Goal: Transaction & Acquisition: Purchase product/service

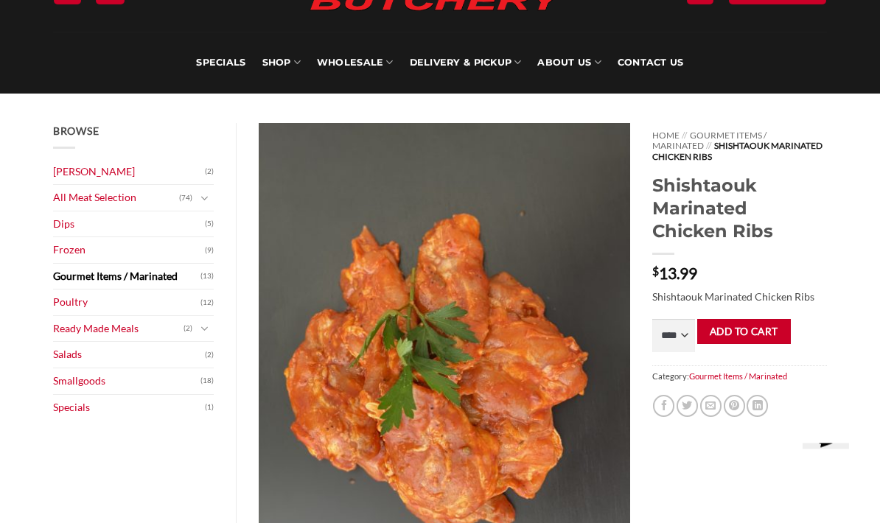
scroll to position [79, 0]
click at [685, 331] on select "**** * *** * *** * *** * *** * *** * *** * *** * *** * *** ** **** ** **** ** *…" at bounding box center [673, 335] width 43 height 33
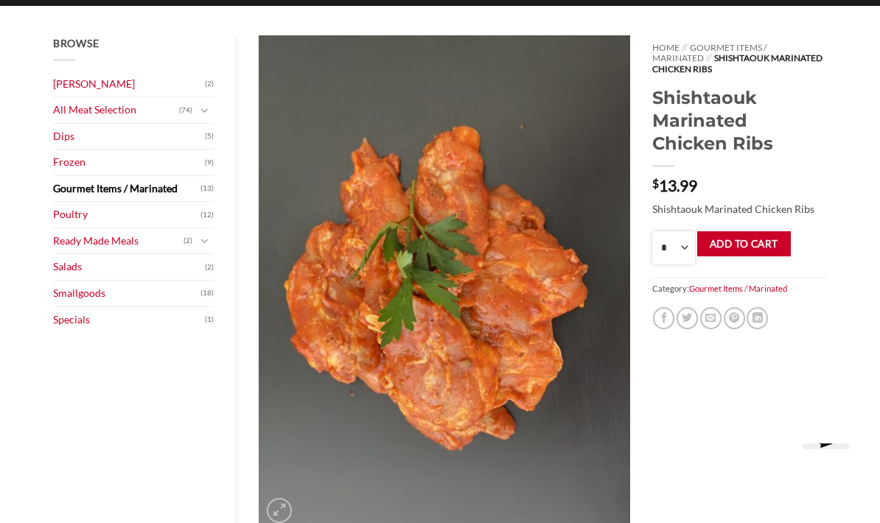
scroll to position [181, 0]
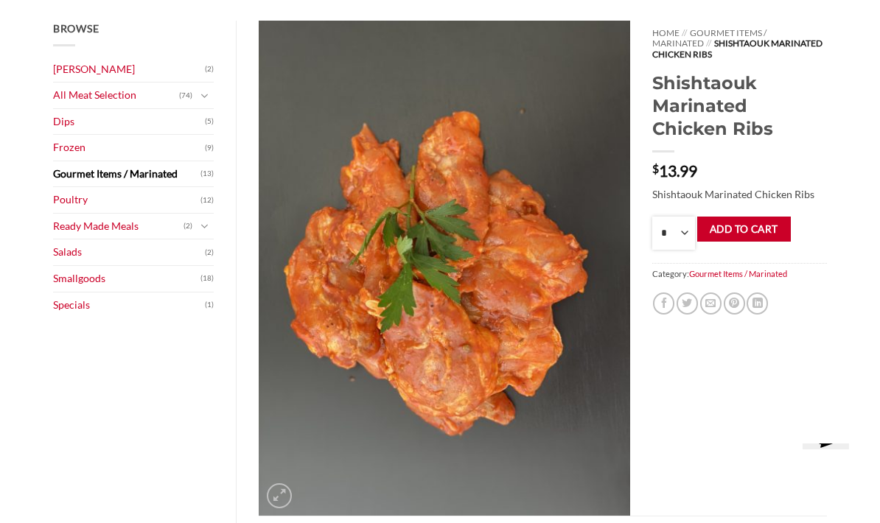
click at [681, 234] on select "**** * *** * *** * *** * *** * *** * *** * *** * *** * *** ** **** ** **** ** *…" at bounding box center [673, 233] width 43 height 33
click at [683, 231] on select "**** * *** * *** * *** * *** * *** * *** * *** * *** * *** ** **** ** **** ** *…" at bounding box center [673, 233] width 43 height 33
select select "***"
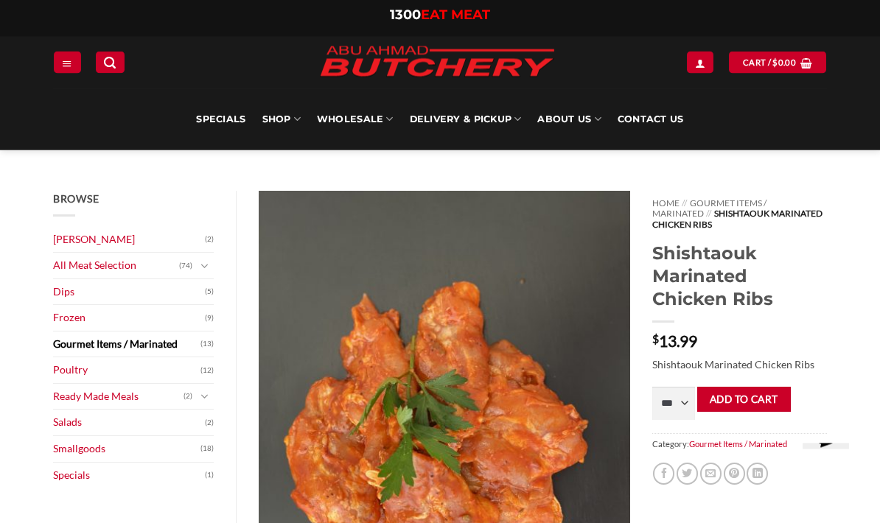
scroll to position [0, 0]
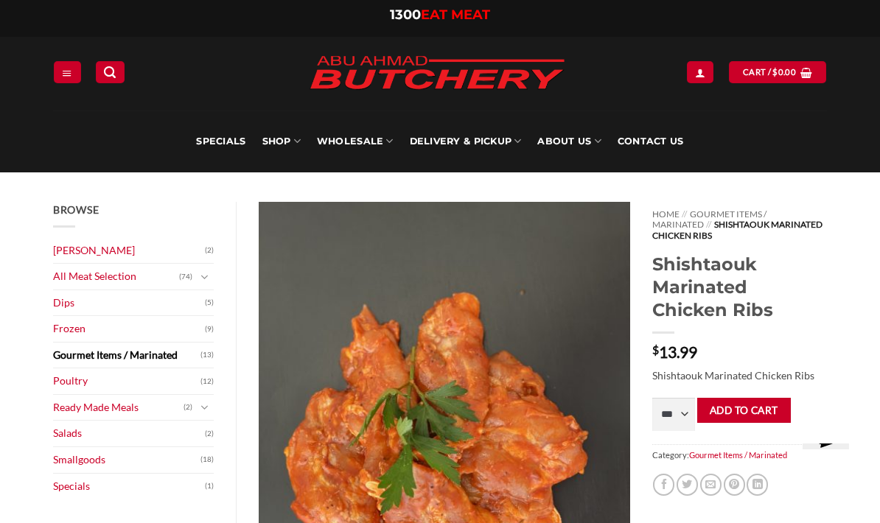
click at [293, 147] on link "SHOP" at bounding box center [281, 142] width 38 height 62
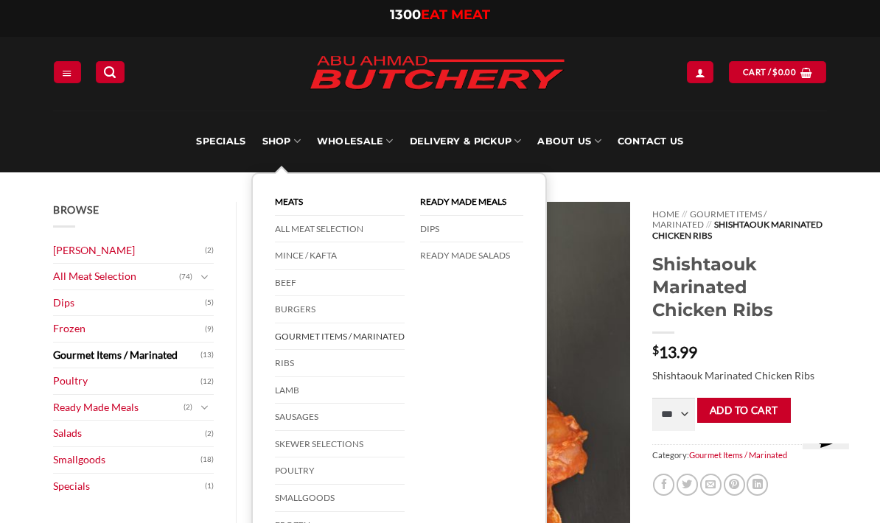
click at [330, 249] on link "Mince / Kafta" at bounding box center [340, 255] width 130 height 27
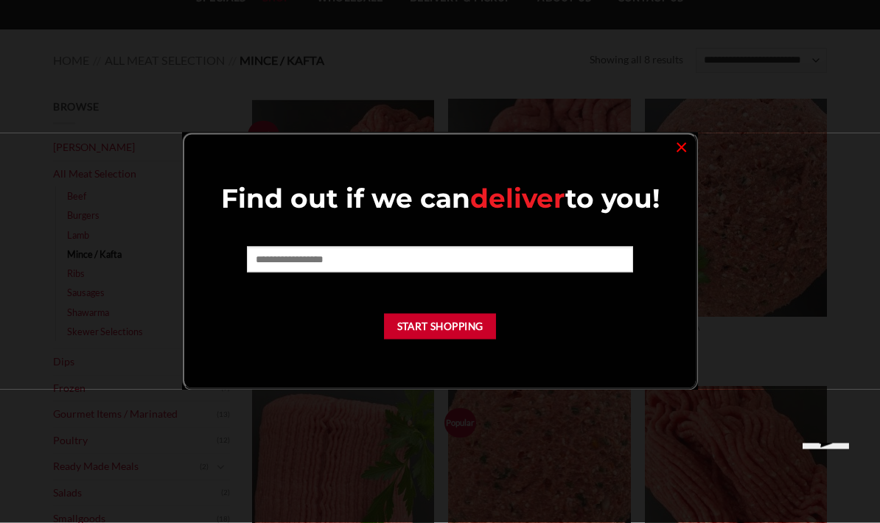
scroll to position [153, 0]
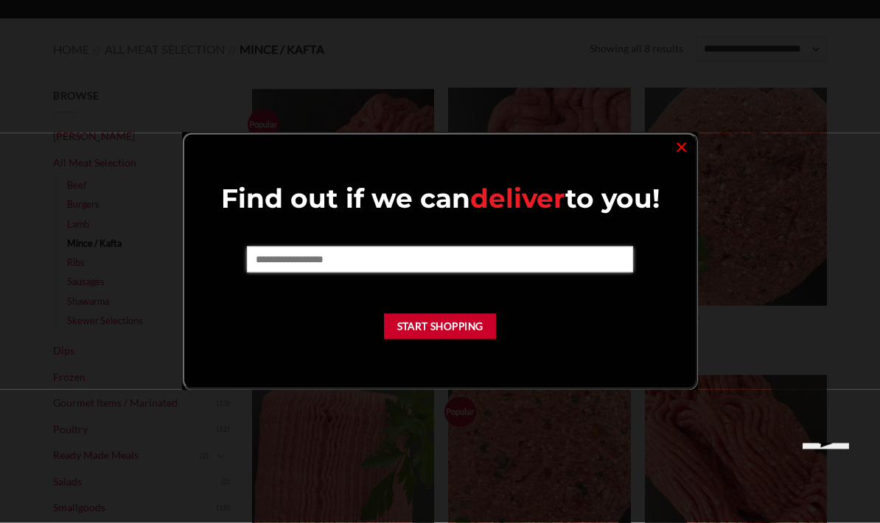
click at [532, 263] on input "text" at bounding box center [439, 259] width 385 height 25
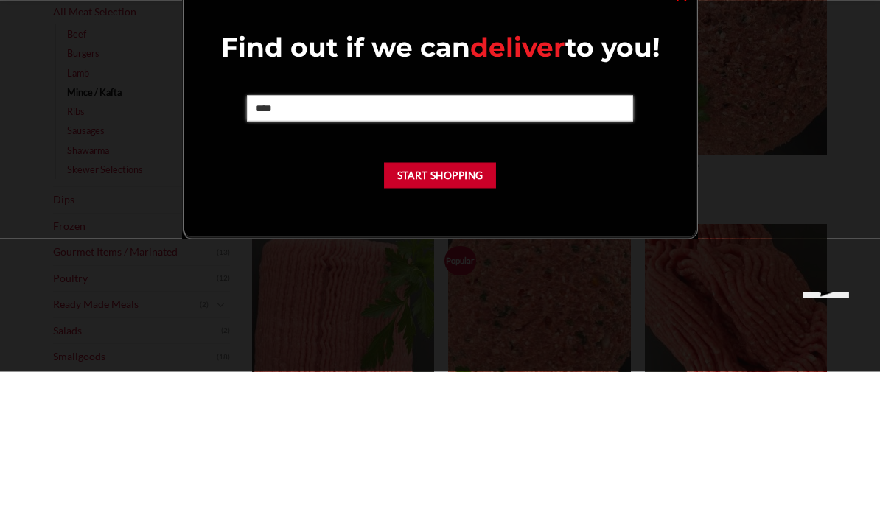
type input "****"
click at [459, 314] on button "Start Shopping" at bounding box center [440, 327] width 112 height 26
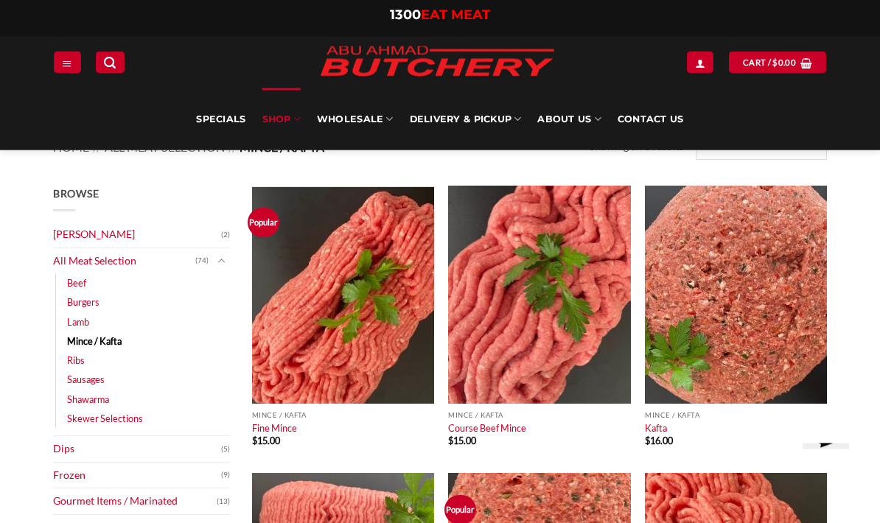
scroll to position [0, 0]
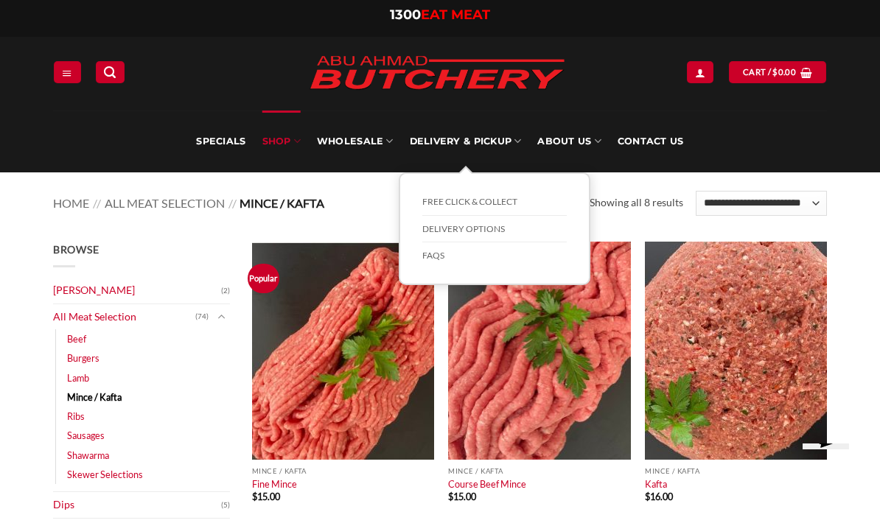
click at [503, 144] on link "Delivery & Pickup" at bounding box center [466, 142] width 112 height 62
click at [497, 224] on link "Delivery Options" at bounding box center [494, 229] width 144 height 27
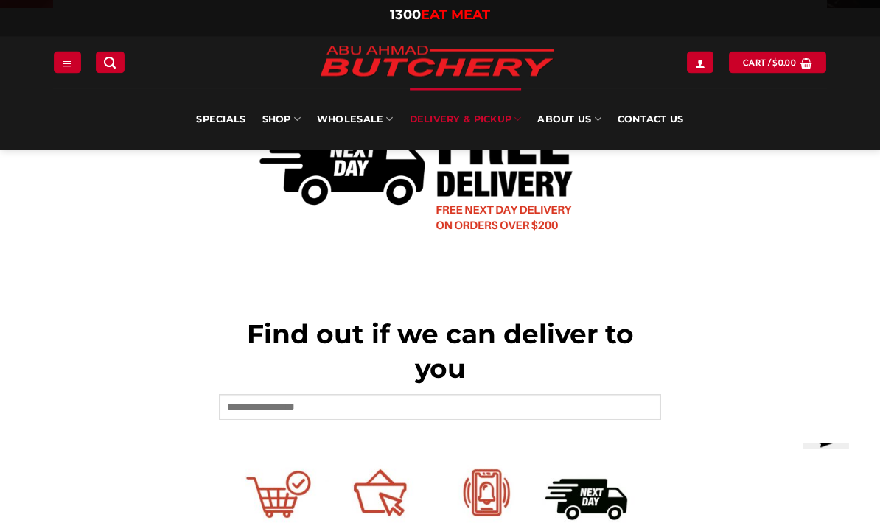
scroll to position [425, 0]
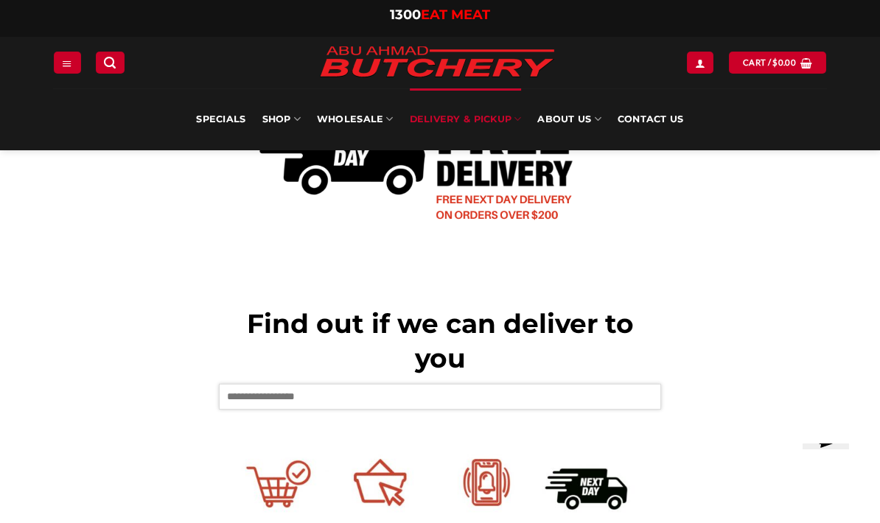
click at [568, 393] on input "text" at bounding box center [440, 396] width 442 height 25
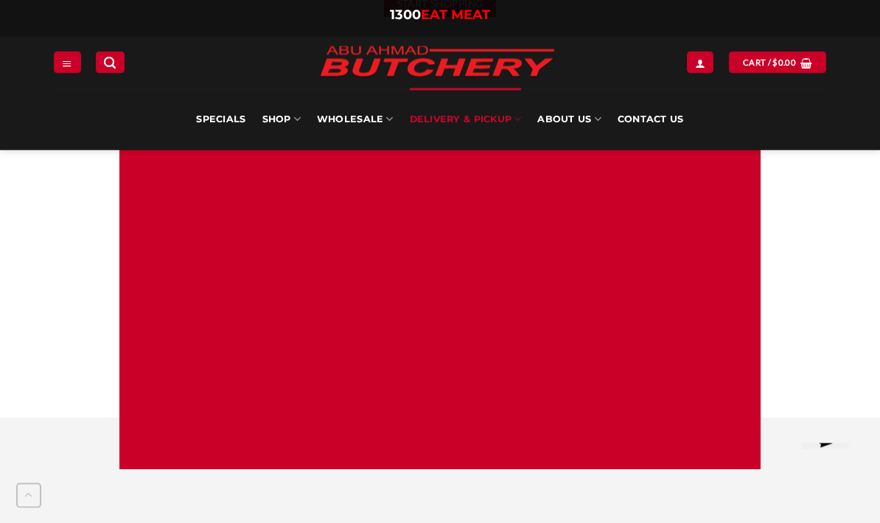
scroll to position [1150, 0]
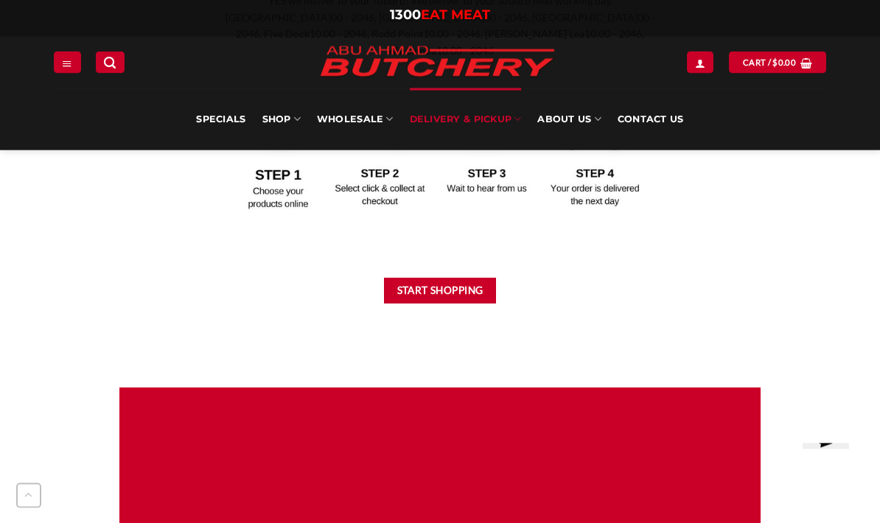
type input "****"
click at [466, 279] on button "Start Shopping" at bounding box center [440, 292] width 112 height 26
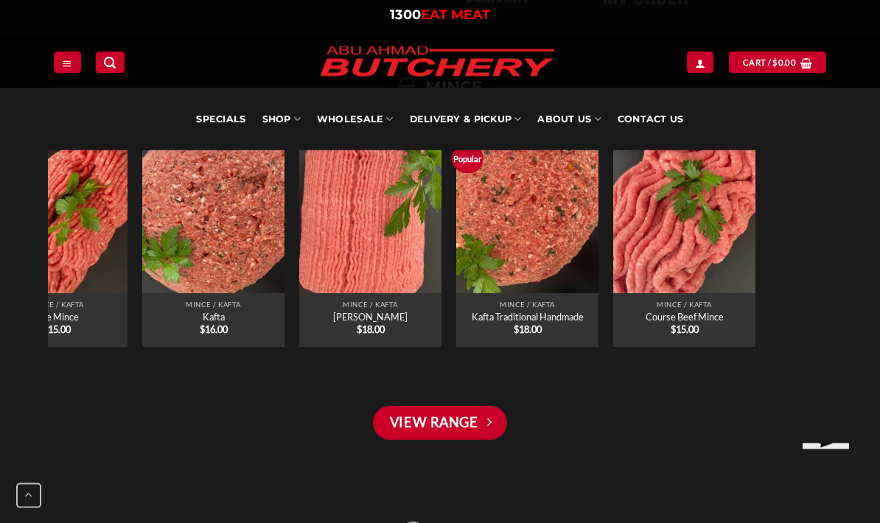
scroll to position [1139, 0]
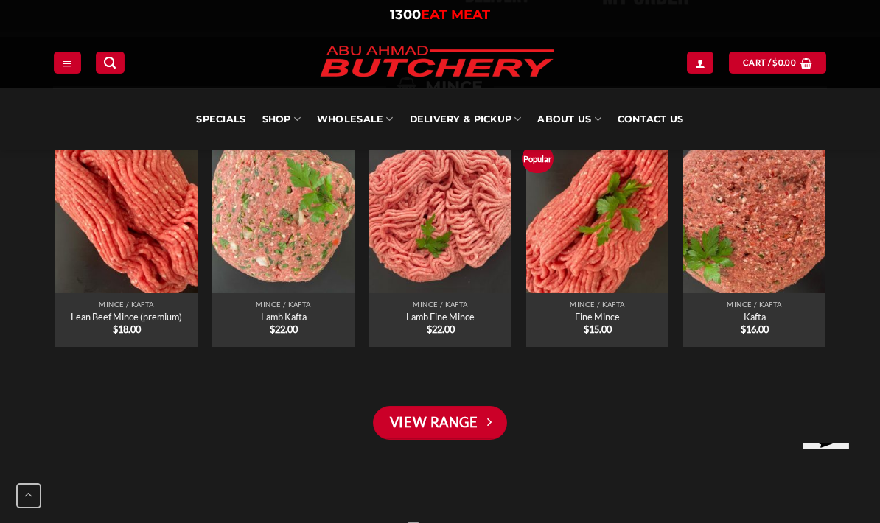
click at [497, 433] on link "View Range" at bounding box center [440, 423] width 134 height 34
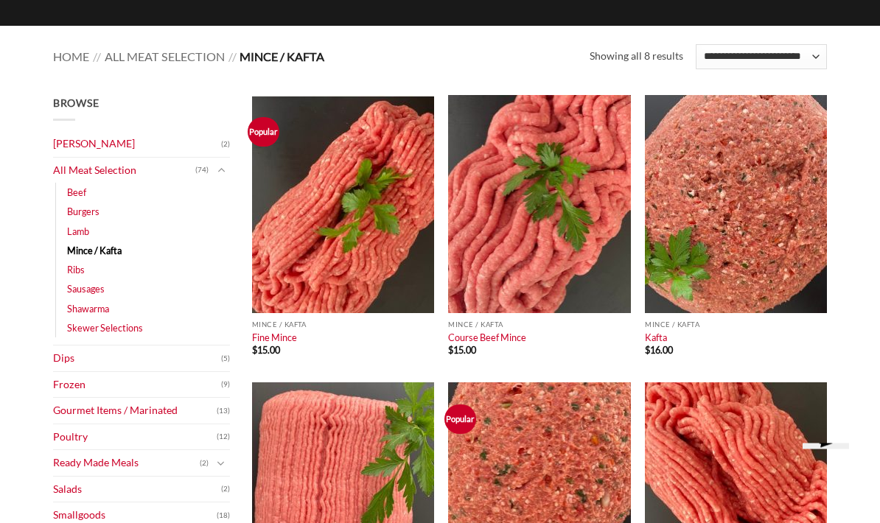
scroll to position [147, 0]
click at [80, 308] on link "Shawarma" at bounding box center [88, 308] width 42 height 19
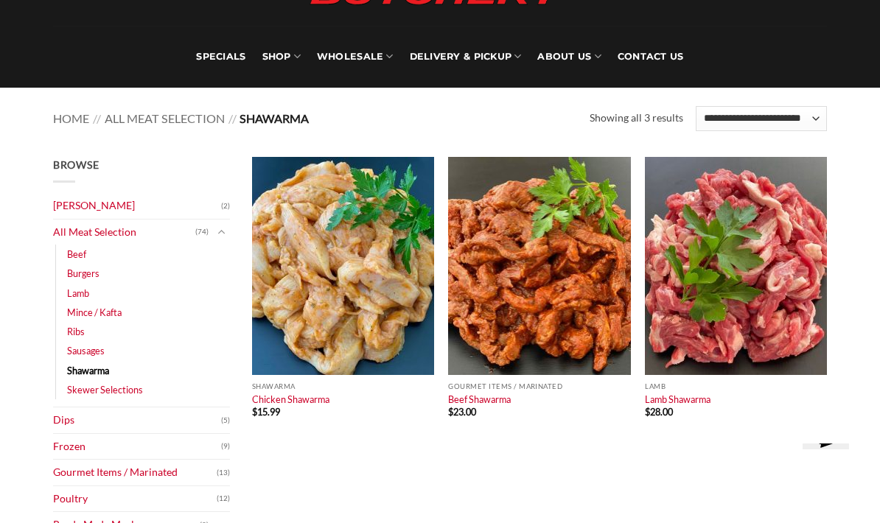
scroll to position [90, 0]
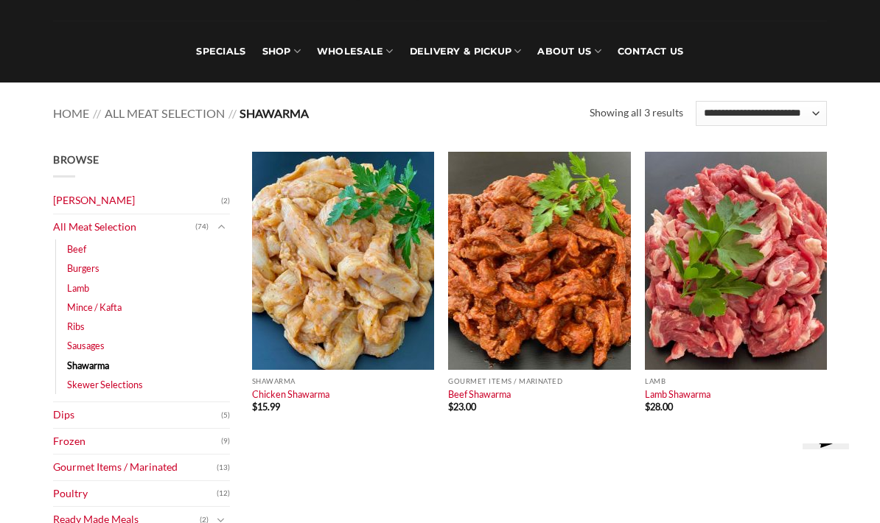
click at [768, 323] on img at bounding box center [736, 261] width 182 height 218
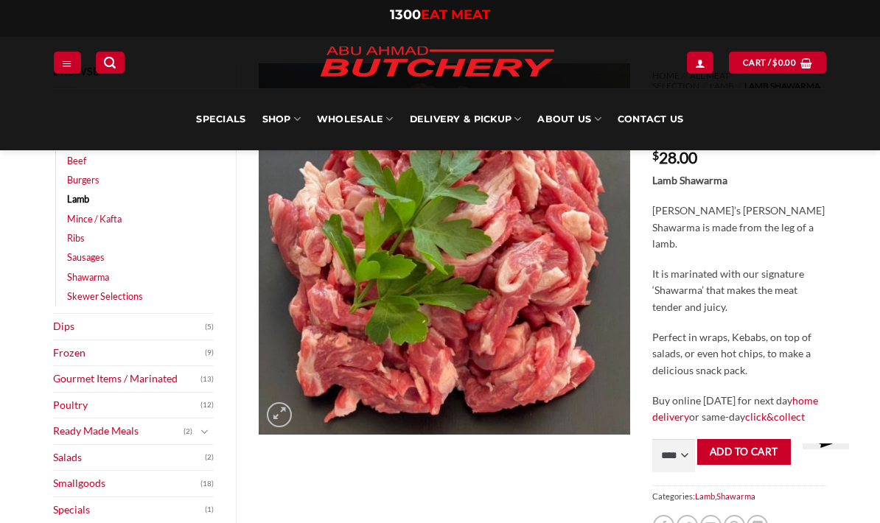
scroll to position [126, 0]
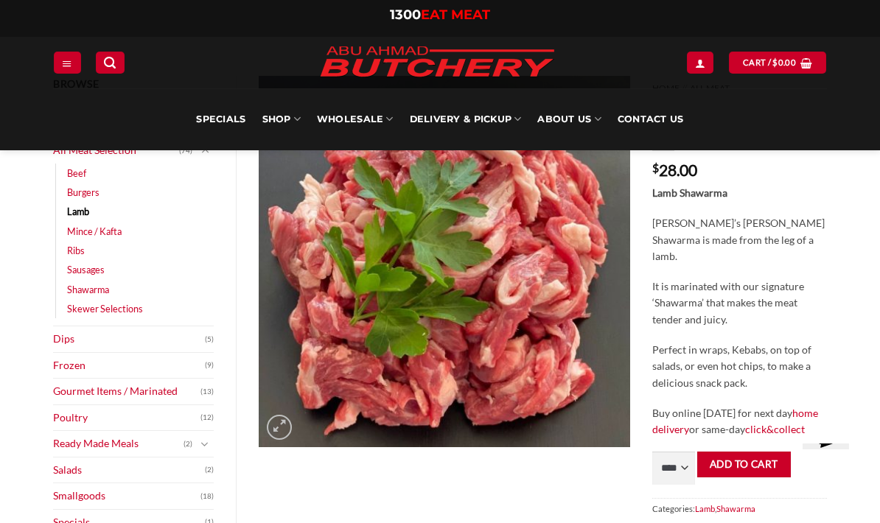
click at [84, 309] on link "Skewer Selections" at bounding box center [105, 308] width 76 height 19
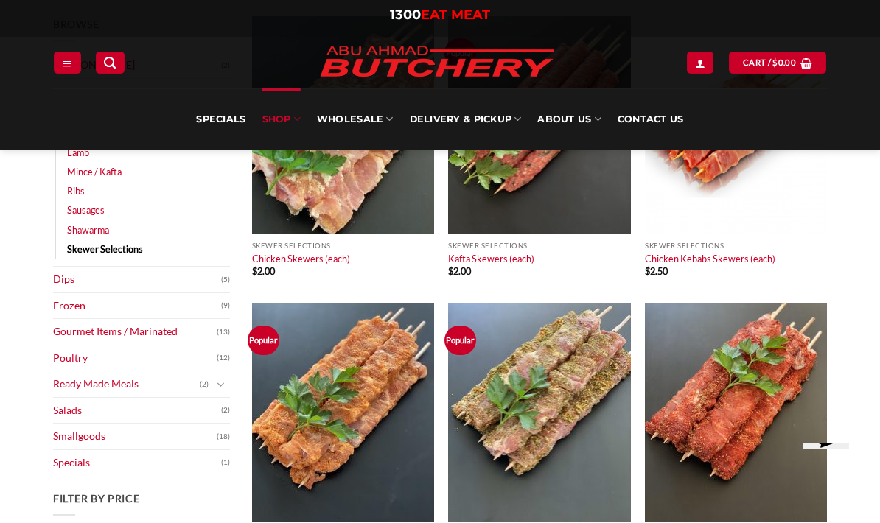
scroll to position [223, 0]
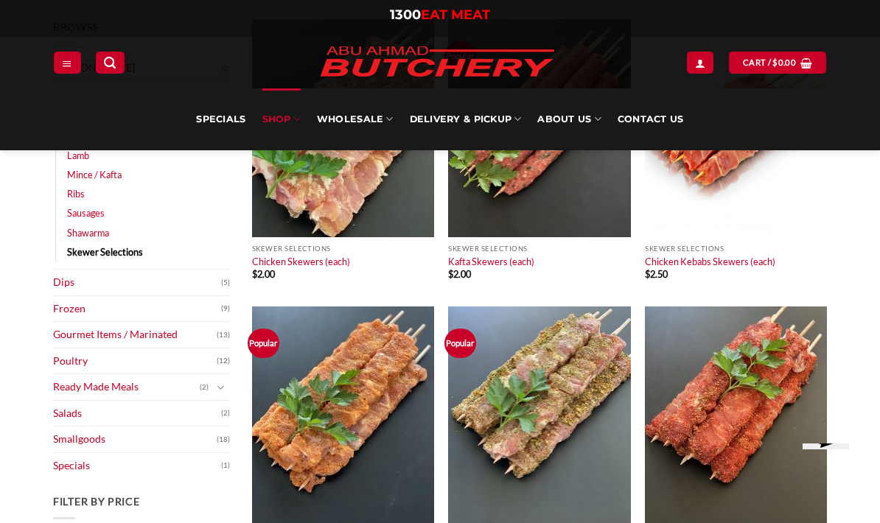
click at [74, 317] on link "Frozen" at bounding box center [137, 309] width 168 height 26
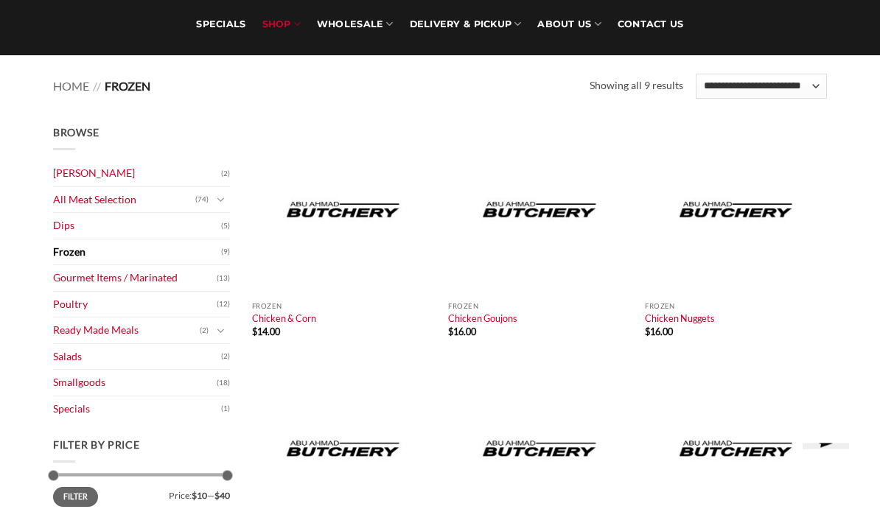
scroll to position [135, 0]
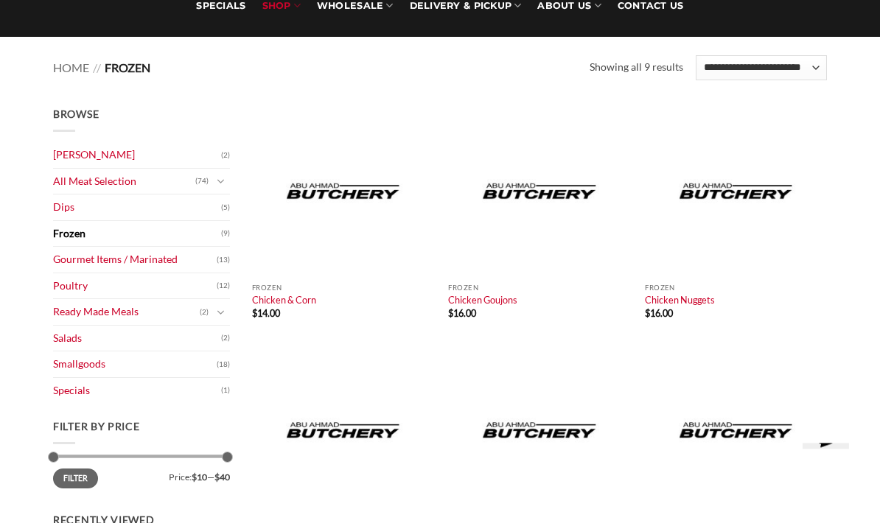
click at [71, 289] on link "Poultry" at bounding box center [135, 287] width 164 height 26
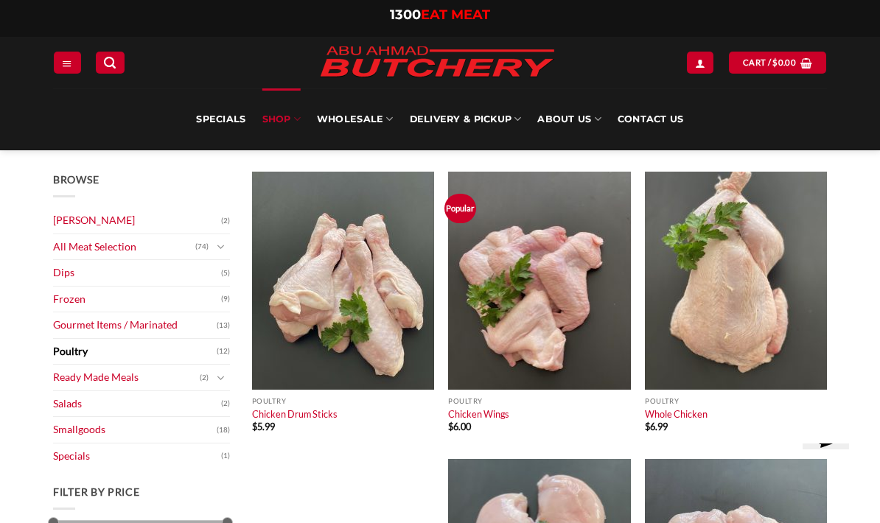
scroll to position [68, 0]
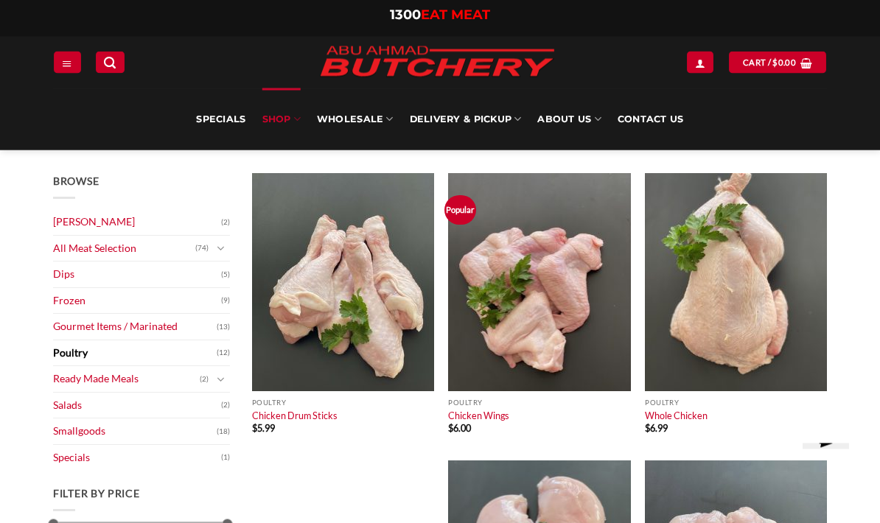
click at [76, 245] on link "All Meat Selection" at bounding box center [124, 250] width 142 height 26
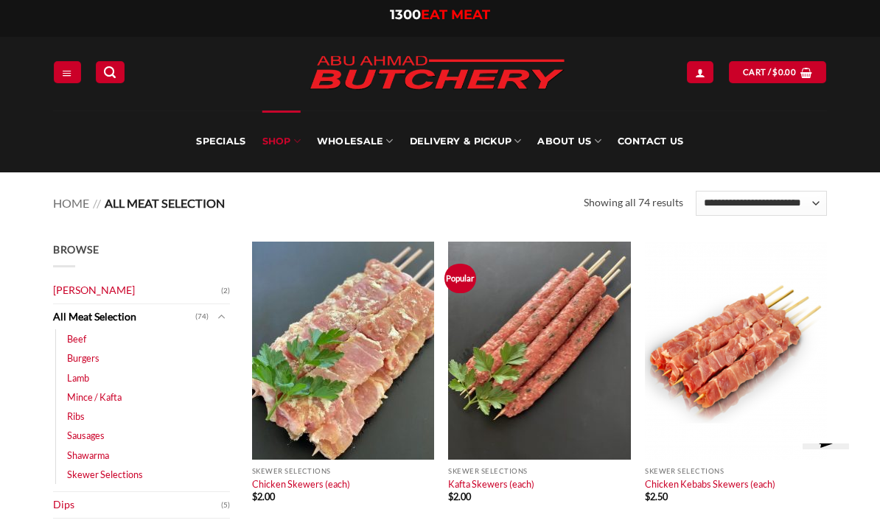
click at [571, 145] on link "About Us" at bounding box center [568, 142] width 63 height 62
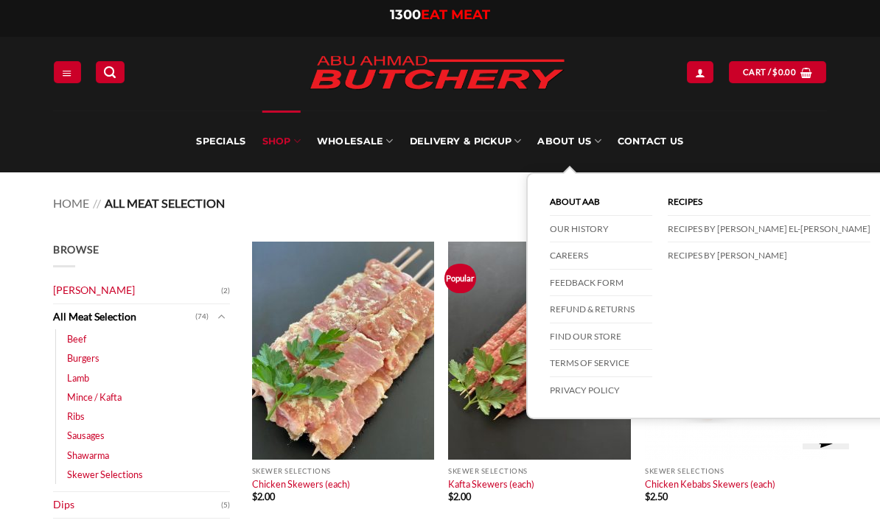
click at [617, 328] on link "Find our store" at bounding box center [601, 336] width 102 height 27
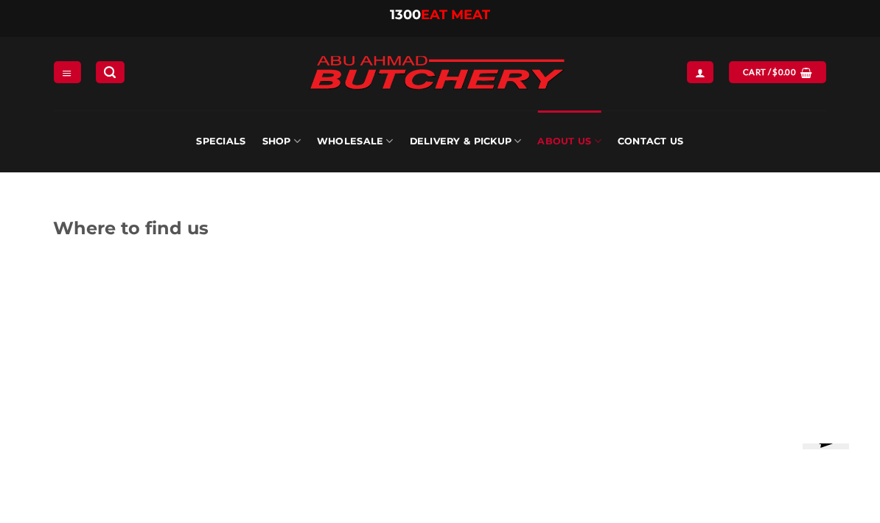
click at [215, 141] on link "Specials" at bounding box center [220, 142] width 49 height 62
click at [222, 139] on link "Specials" at bounding box center [220, 142] width 49 height 62
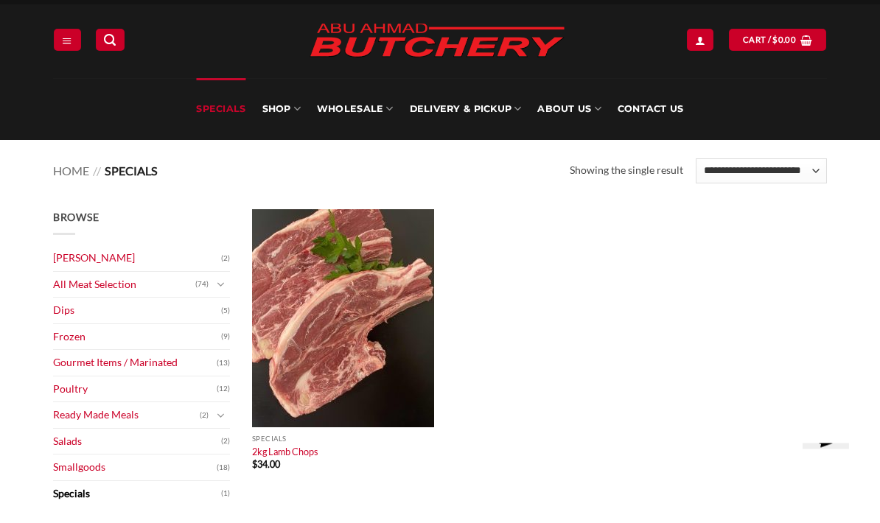
scroll to position [32, 0]
click at [74, 262] on link "[PERSON_NAME]" at bounding box center [137, 258] width 168 height 26
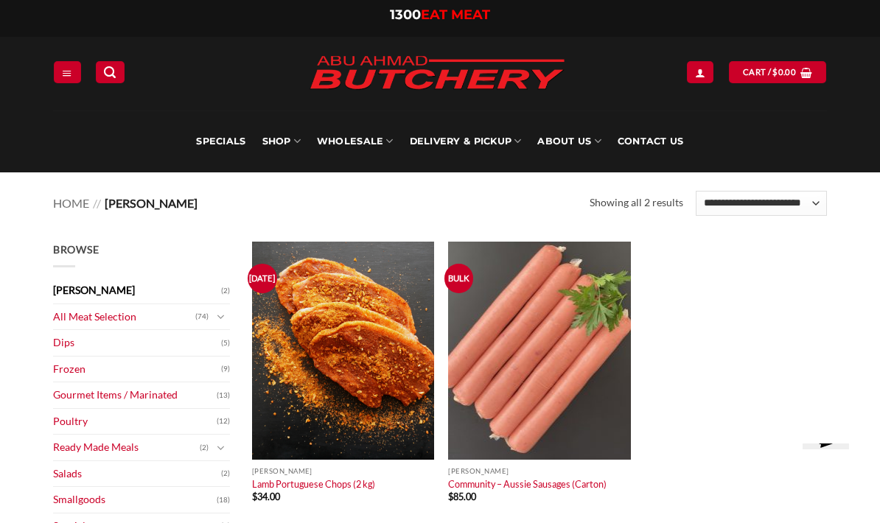
scroll to position [26, 0]
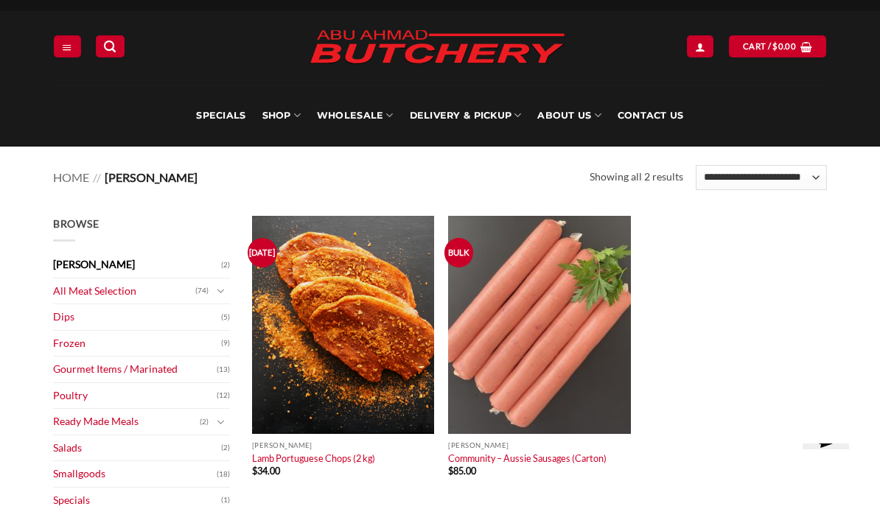
click at [219, 297] on icon "Toggle" at bounding box center [221, 291] width 8 height 15
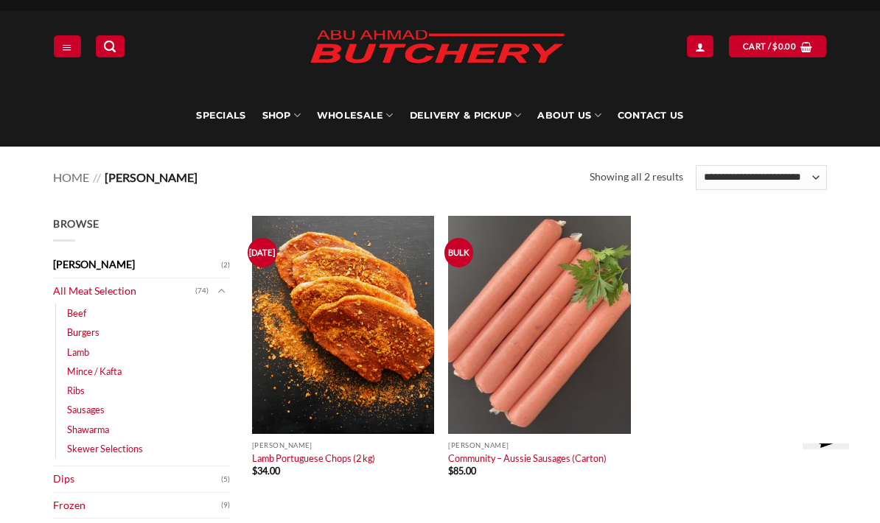
click at [81, 429] on link "Shawarma" at bounding box center [88, 429] width 42 height 19
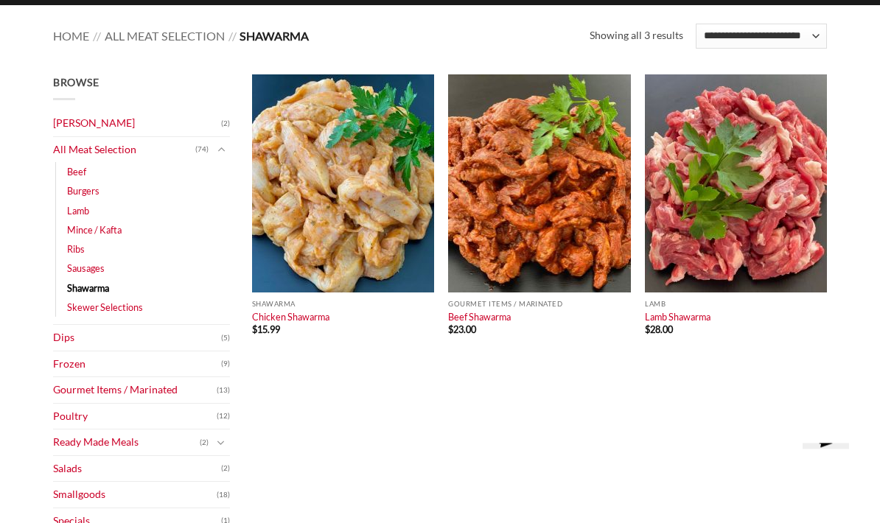
scroll to position [172, 0]
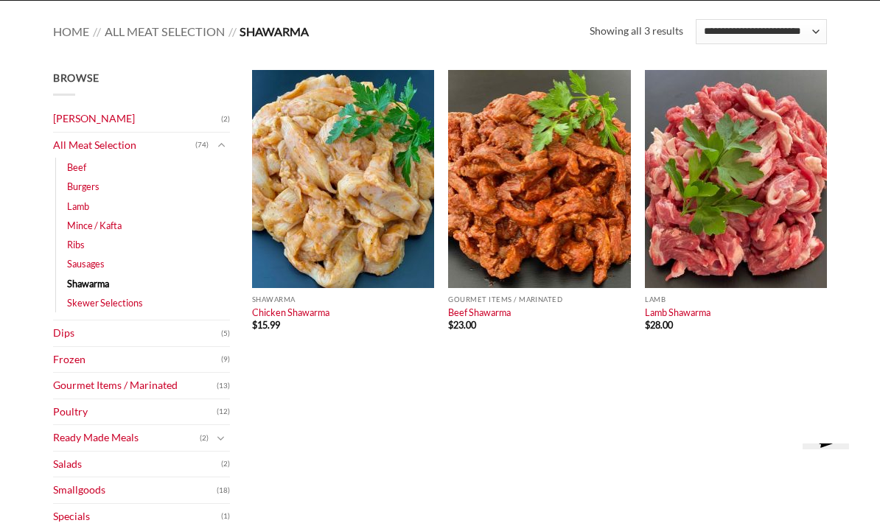
click at [70, 326] on link "Dips" at bounding box center [137, 334] width 168 height 26
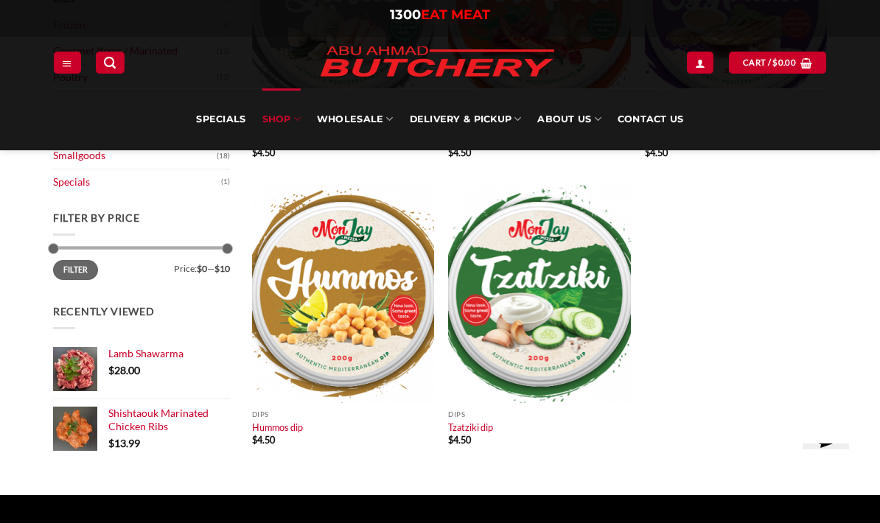
scroll to position [351, 0]
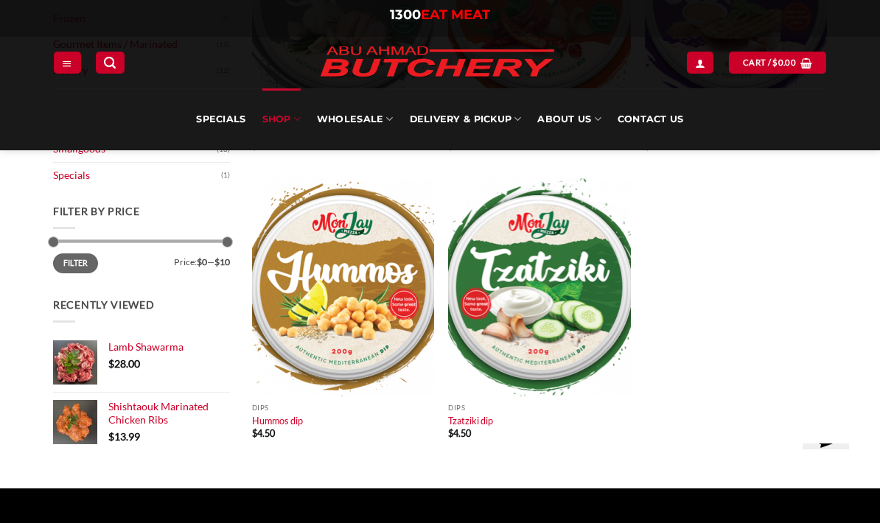
click at [74, 413] on img at bounding box center [75, 422] width 44 height 44
